Goal: Entertainment & Leisure: Browse casually

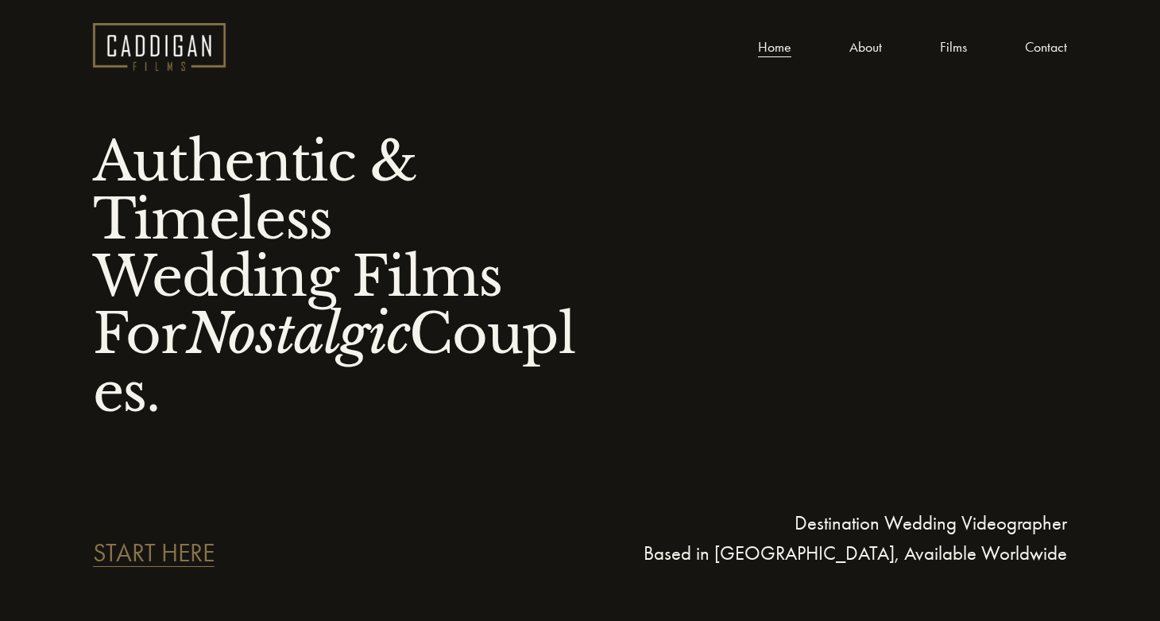
click at [951, 46] on link "Films" at bounding box center [953, 47] width 27 height 24
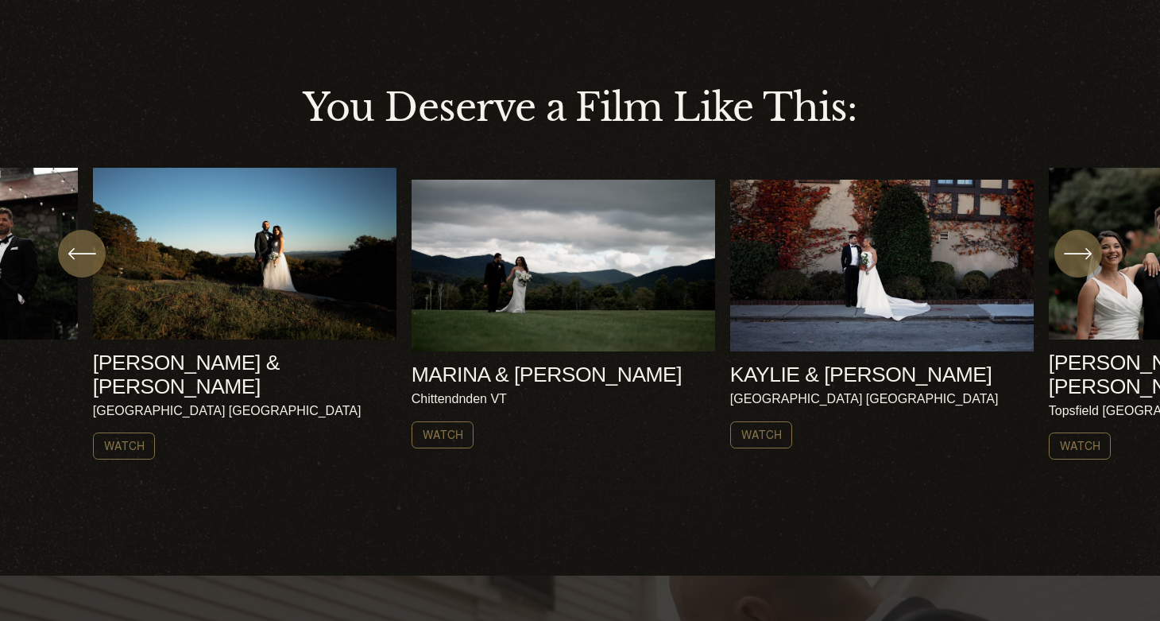
scroll to position [505, 0]
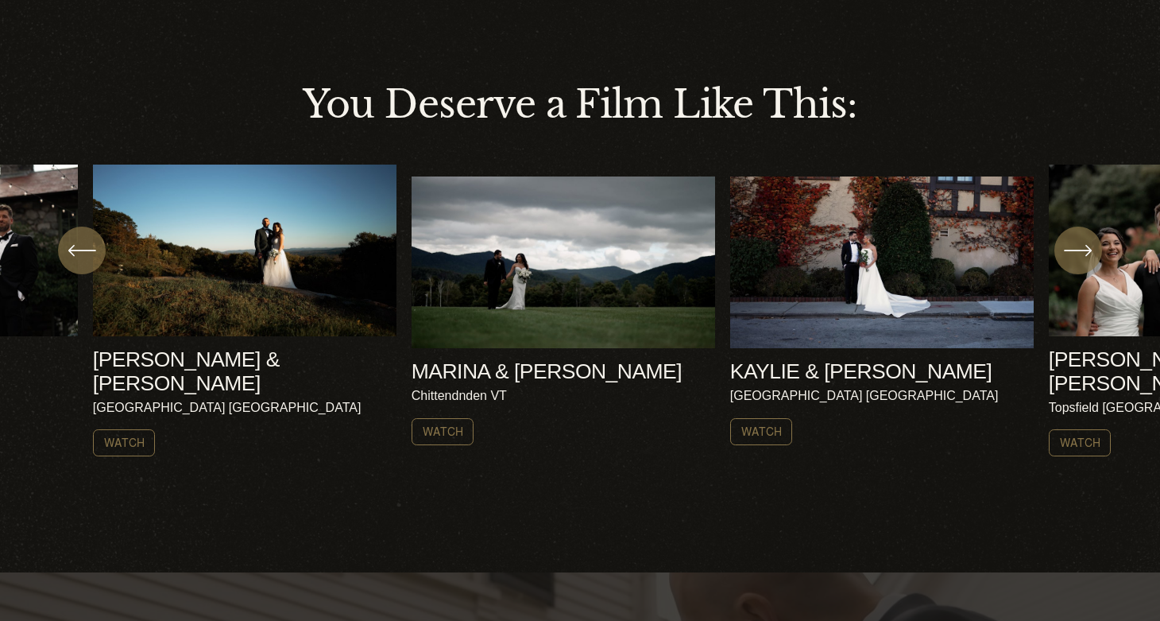
click at [1076, 261] on icon "\a \a \a Next\a \a" at bounding box center [1078, 250] width 29 height 29
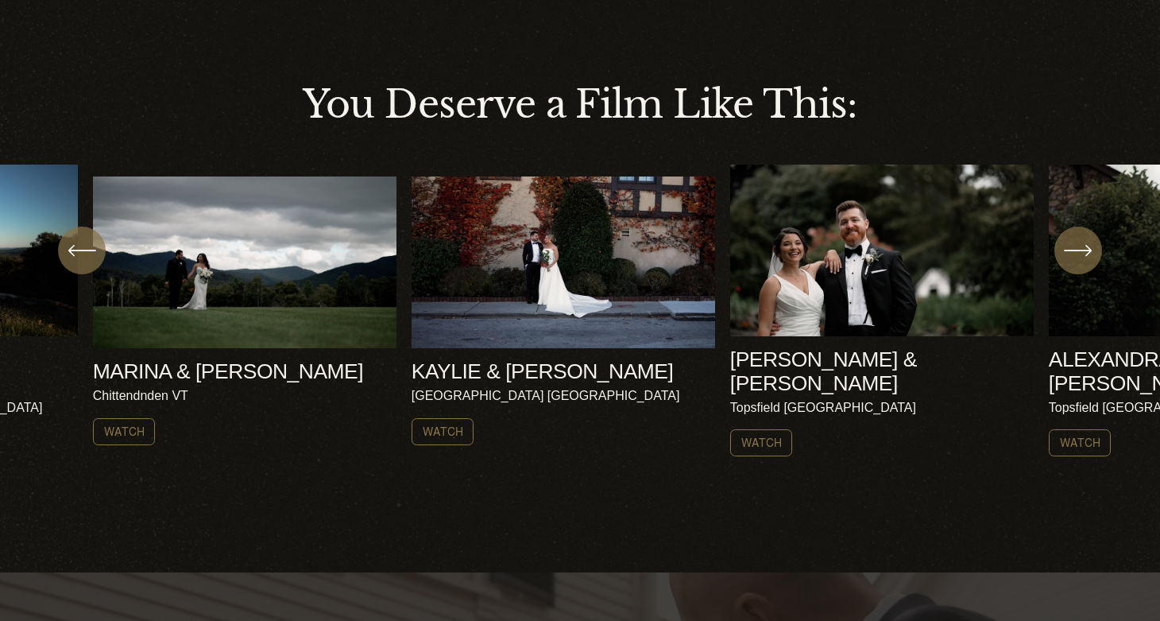
click at [1076, 261] on icon "\a \a \a Next\a \a" at bounding box center [1078, 250] width 29 height 29
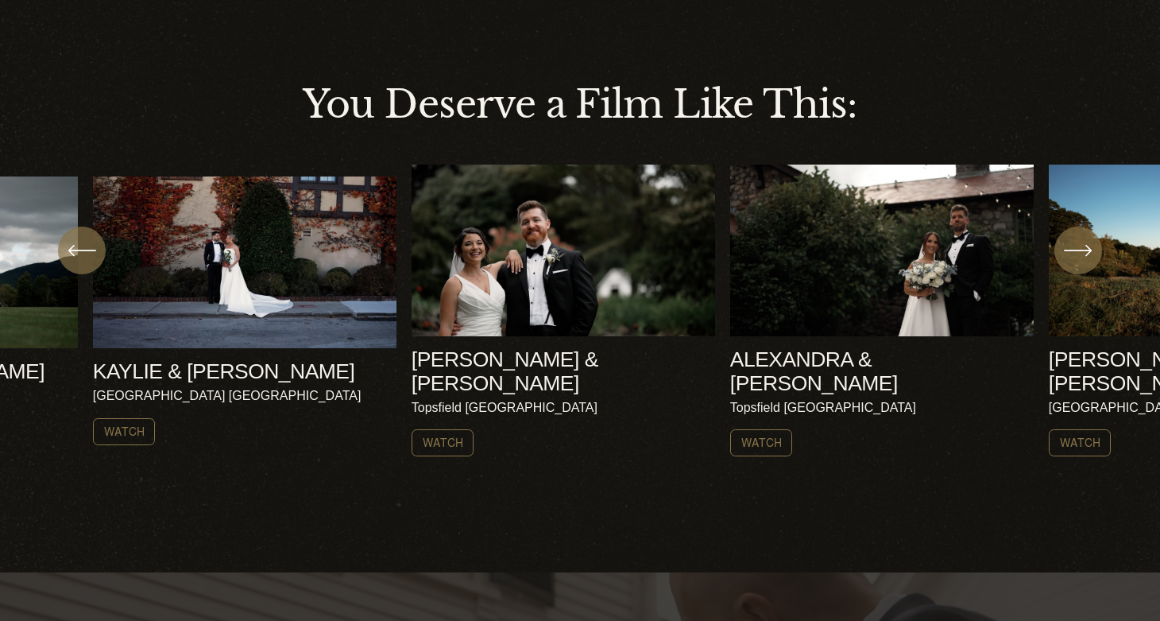
click at [1076, 261] on icon "\a \a \a Next\a \a" at bounding box center [1078, 250] width 29 height 29
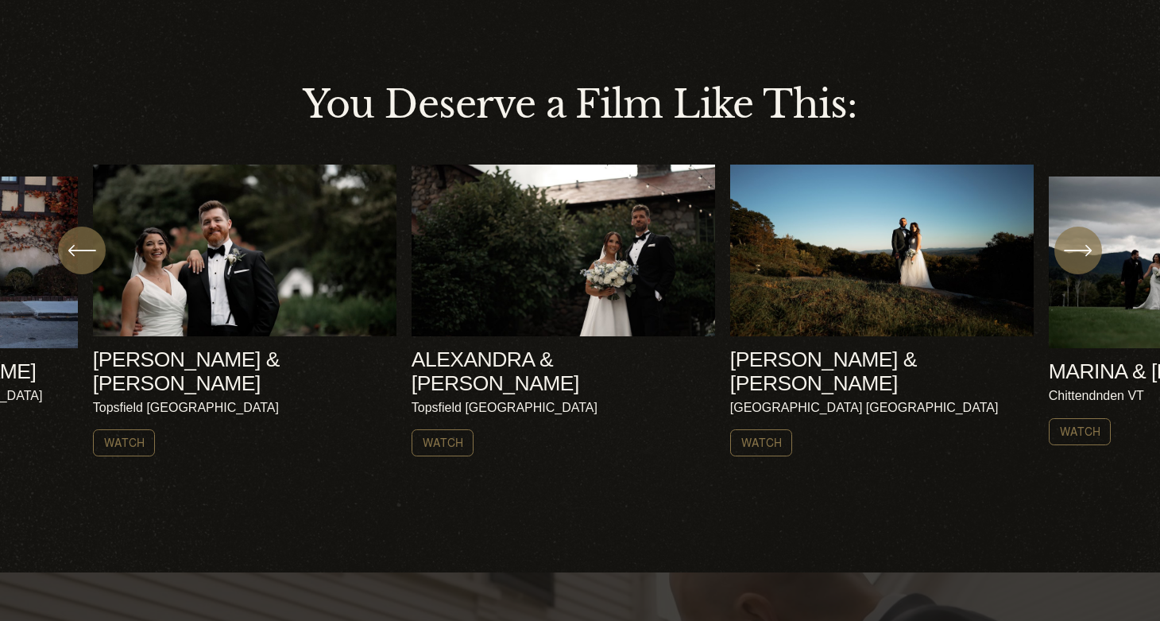
click at [1076, 257] on icon "\a \a \a Next\a \a" at bounding box center [1078, 250] width 29 height 29
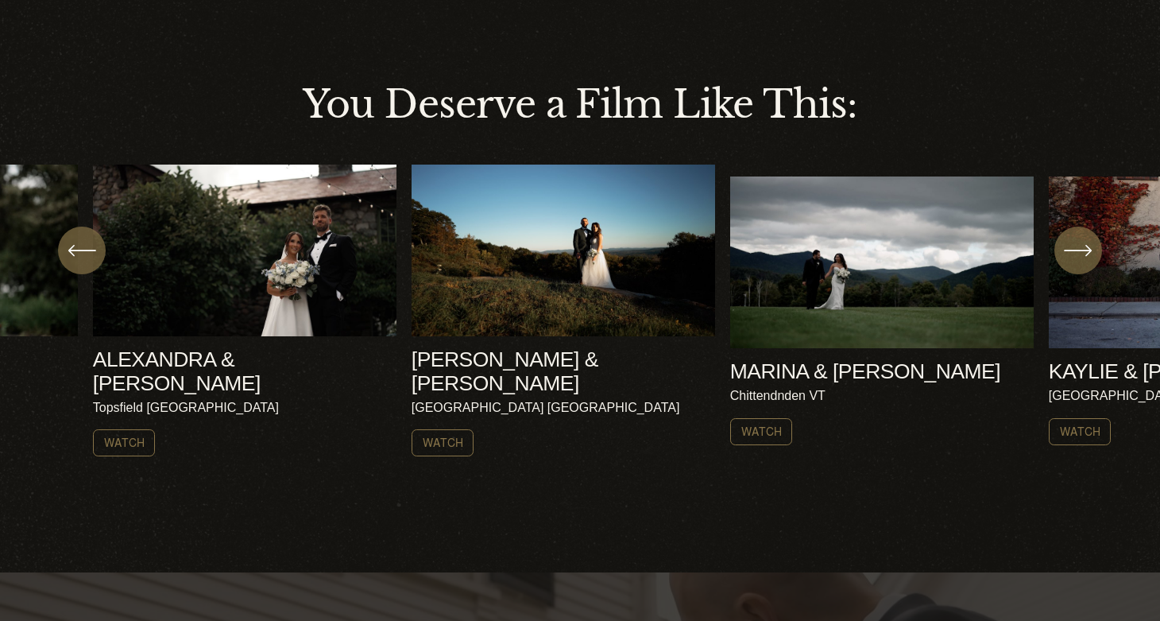
click at [1076, 257] on icon "\a \a \a Next\a \a" at bounding box center [1078, 250] width 29 height 29
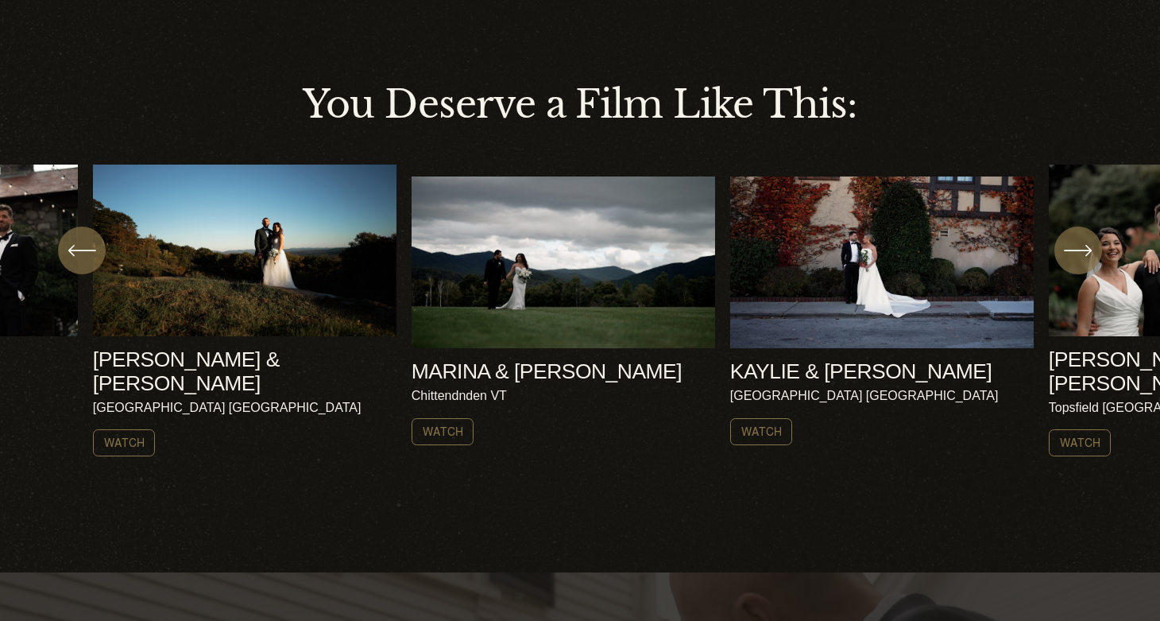
click at [1076, 257] on icon "\a \a \a Next\a \a" at bounding box center [1078, 250] width 29 height 29
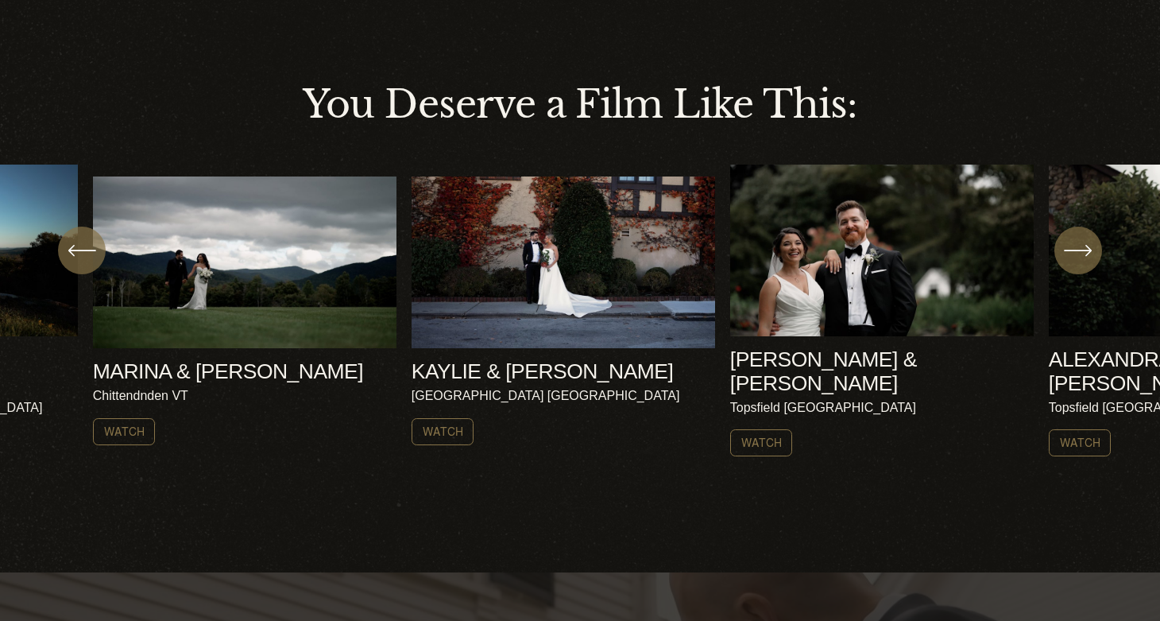
click at [1076, 257] on icon "\a \a \a Next\a \a" at bounding box center [1078, 250] width 29 height 29
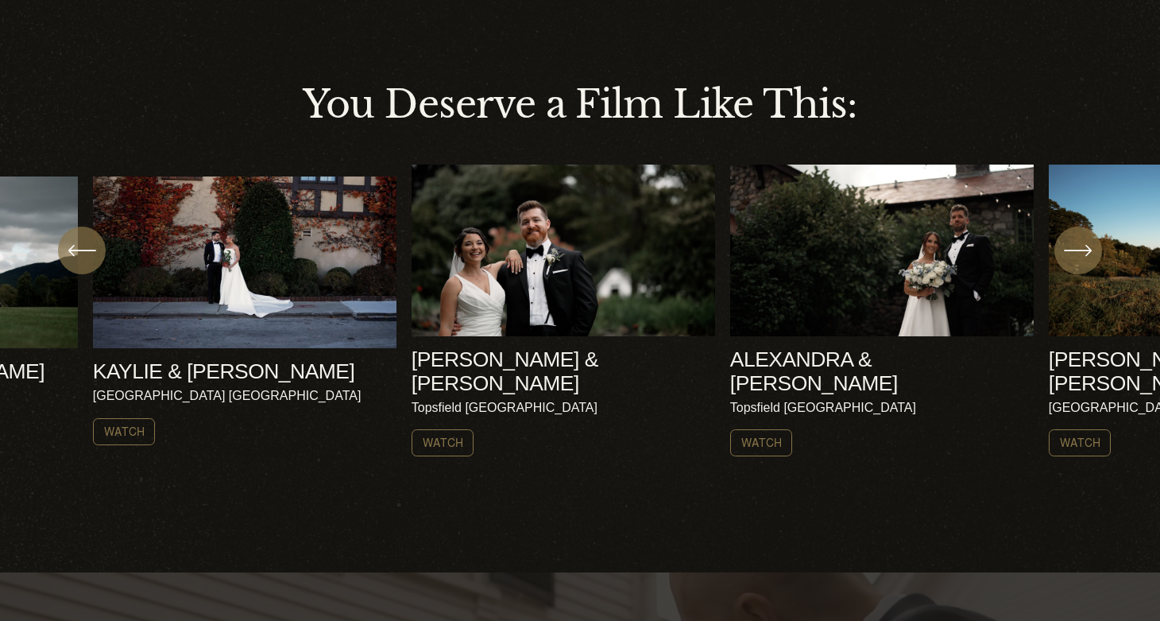
click at [1076, 257] on icon "\a \a \a Next\a \a" at bounding box center [1078, 250] width 29 height 29
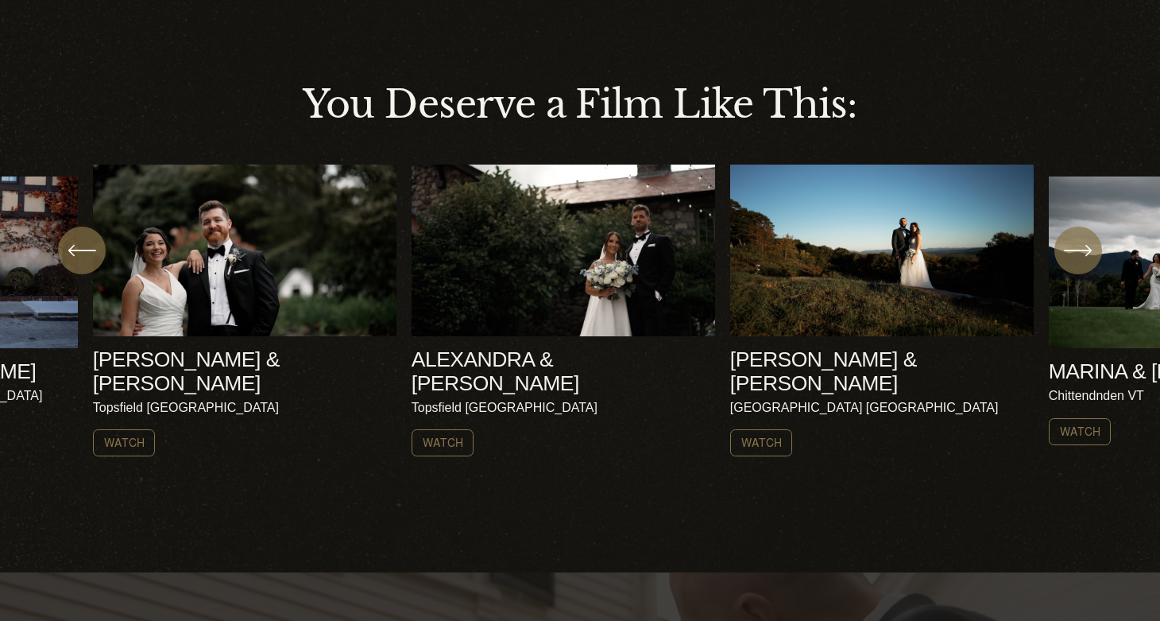
click at [1076, 257] on icon "\a \a \a Next\a \a" at bounding box center [1078, 250] width 29 height 29
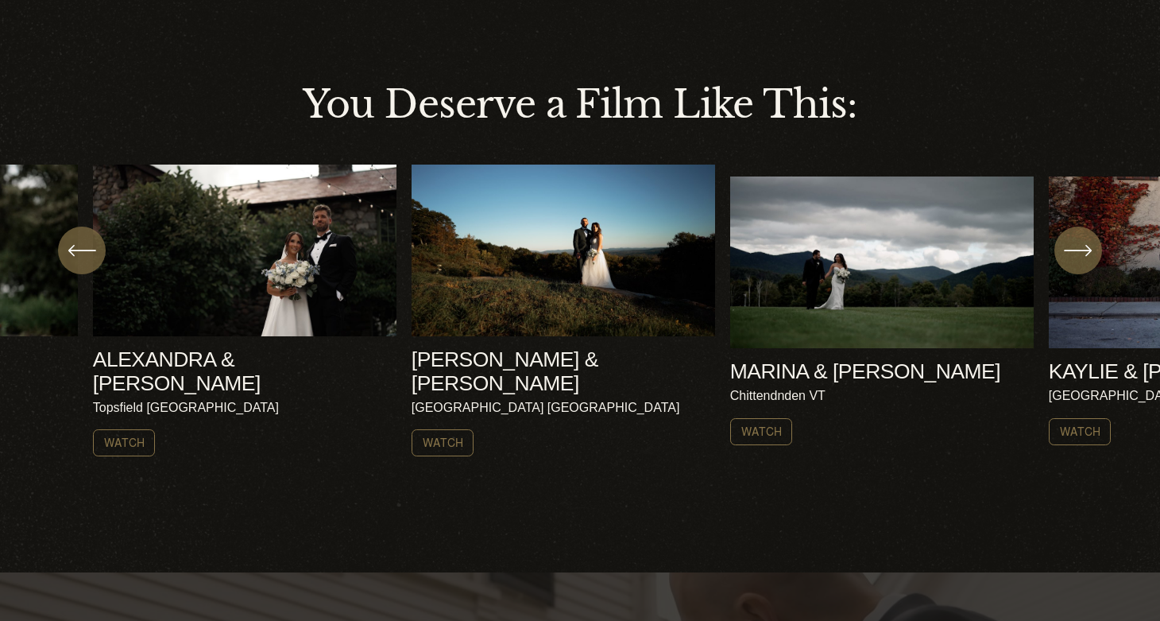
click at [1076, 257] on icon "\a \a \a Next\a \a" at bounding box center [1078, 250] width 29 height 29
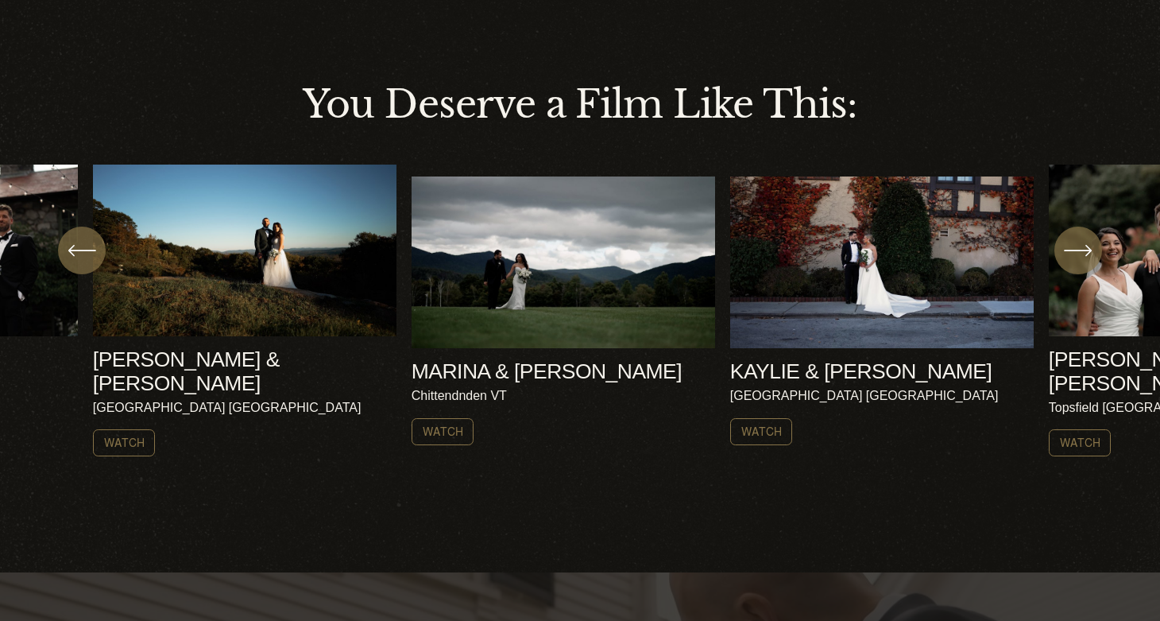
click at [1076, 257] on icon "\a \a \a Next\a \a" at bounding box center [1078, 250] width 29 height 29
